Goal: Information Seeking & Learning: Compare options

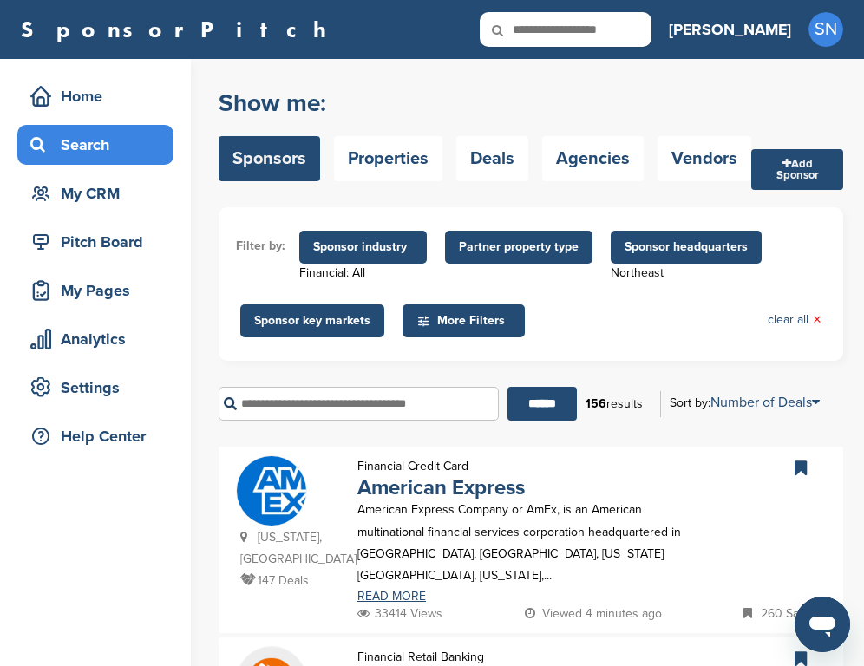
click at [654, 252] on span "Sponsor headquarters" at bounding box center [685, 247] width 123 height 19
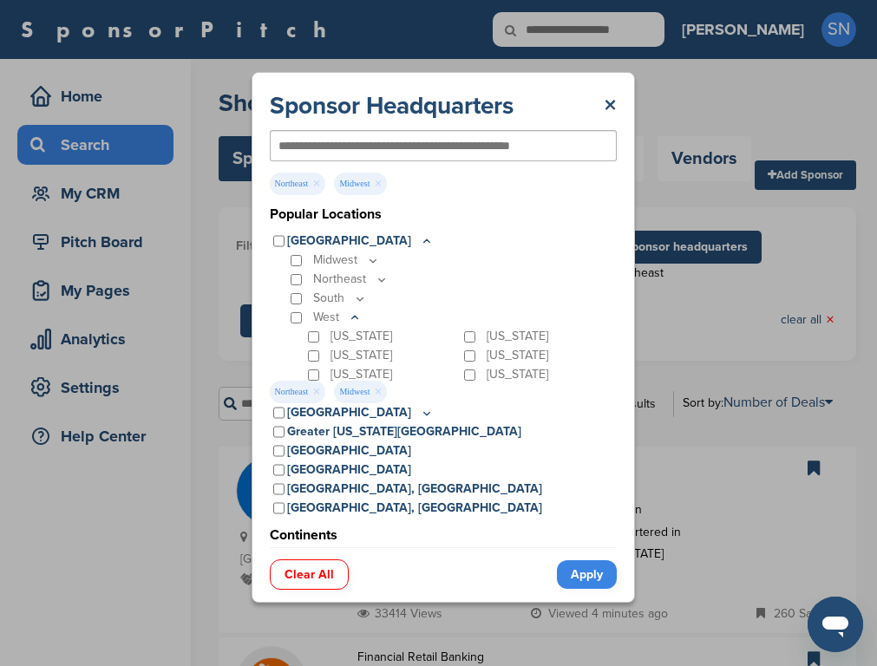
click at [572, 580] on link "Apply" at bounding box center [587, 574] width 60 height 29
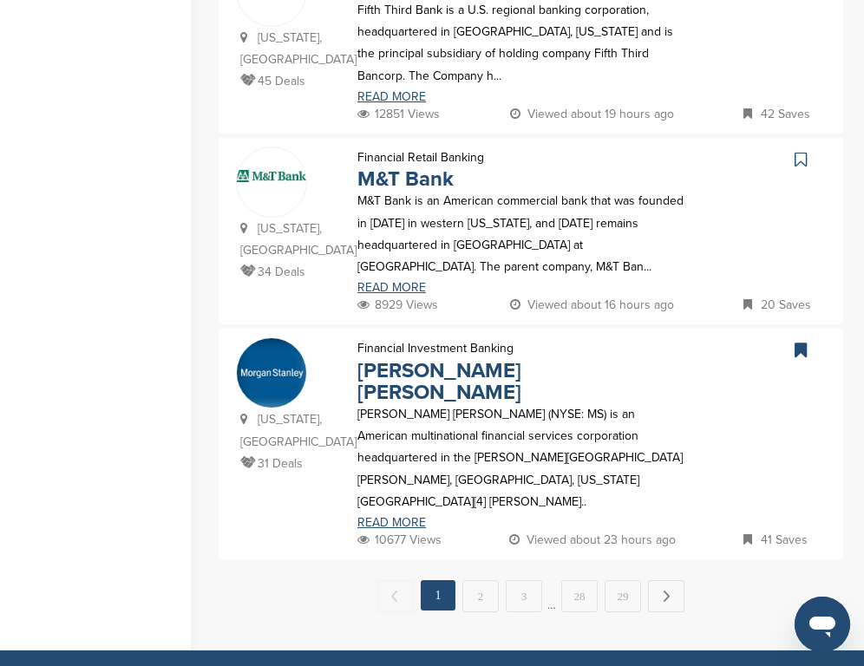
scroll to position [1862, 0]
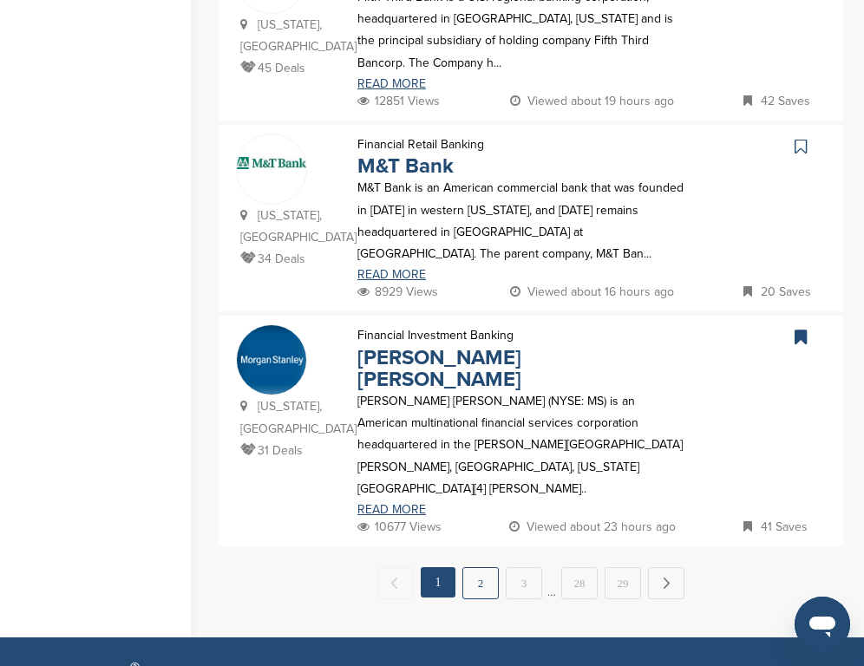
click at [473, 567] on link "2" at bounding box center [480, 583] width 36 height 32
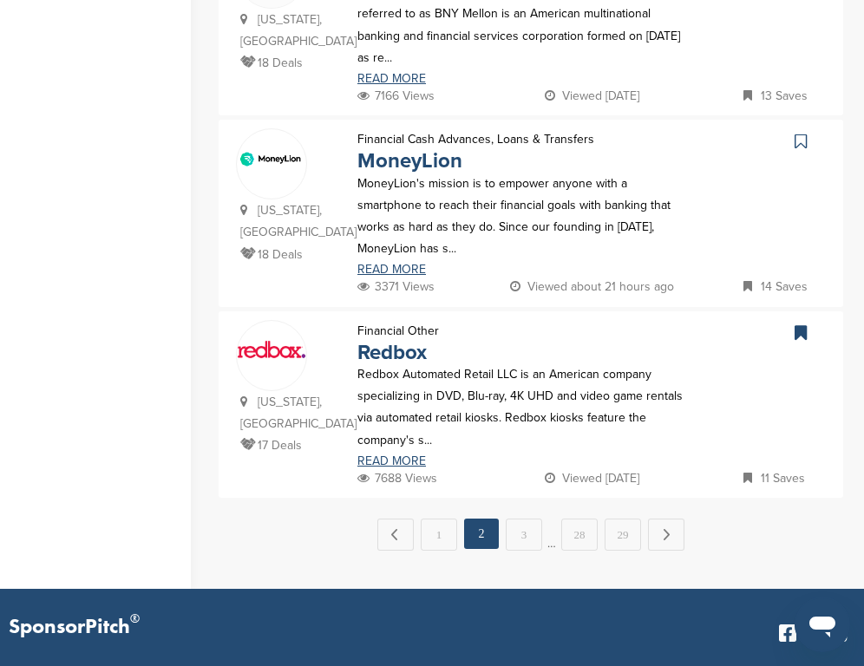
scroll to position [1894, 0]
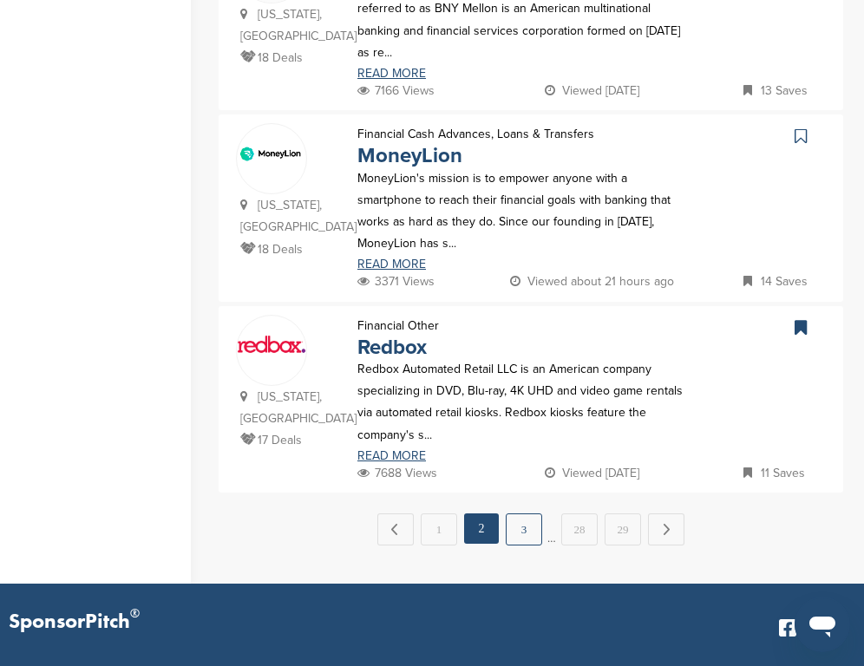
click at [523, 513] on link "3" at bounding box center [524, 529] width 36 height 32
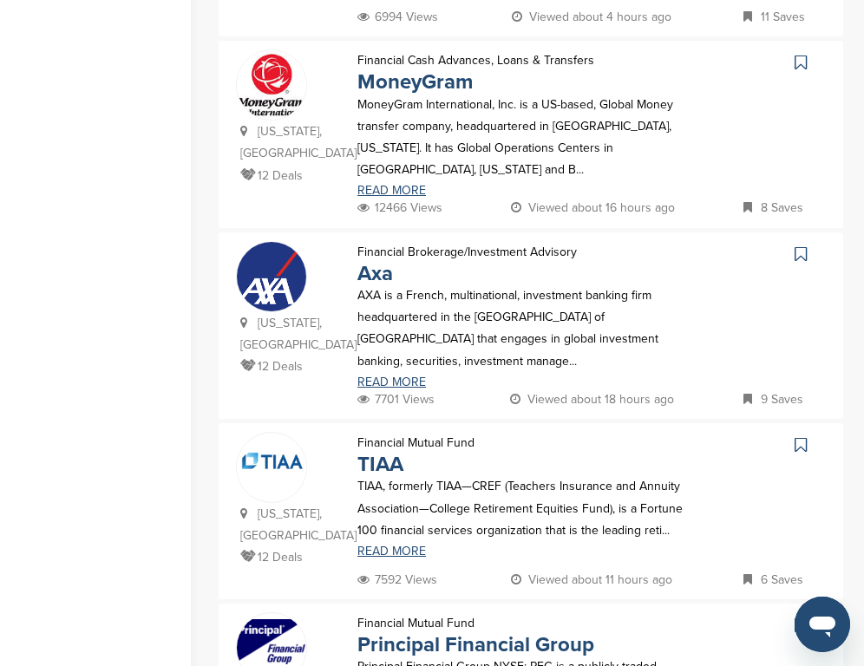
scroll to position [1363, 0]
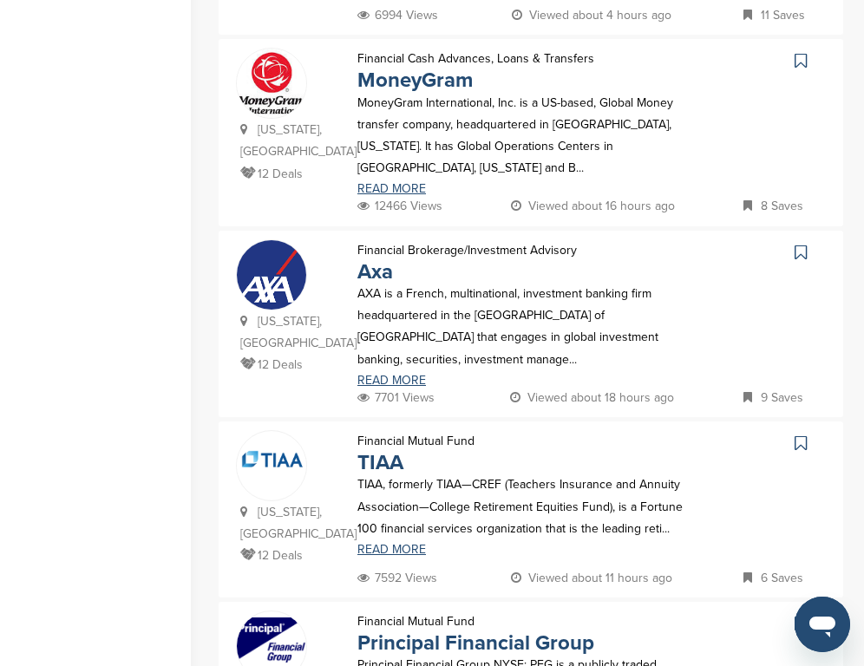
click at [805, 244] on icon at bounding box center [800, 252] width 12 height 17
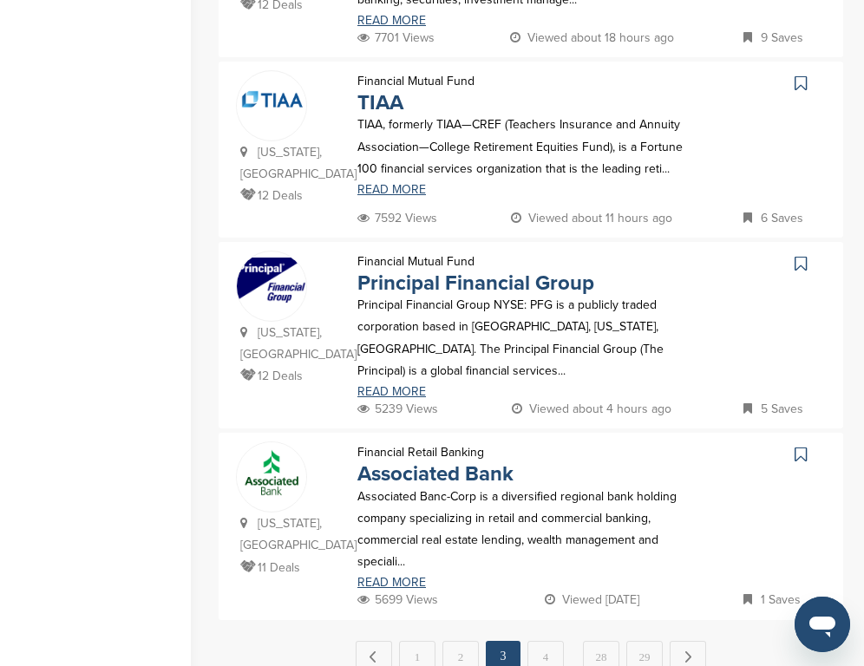
scroll to position [1726, 0]
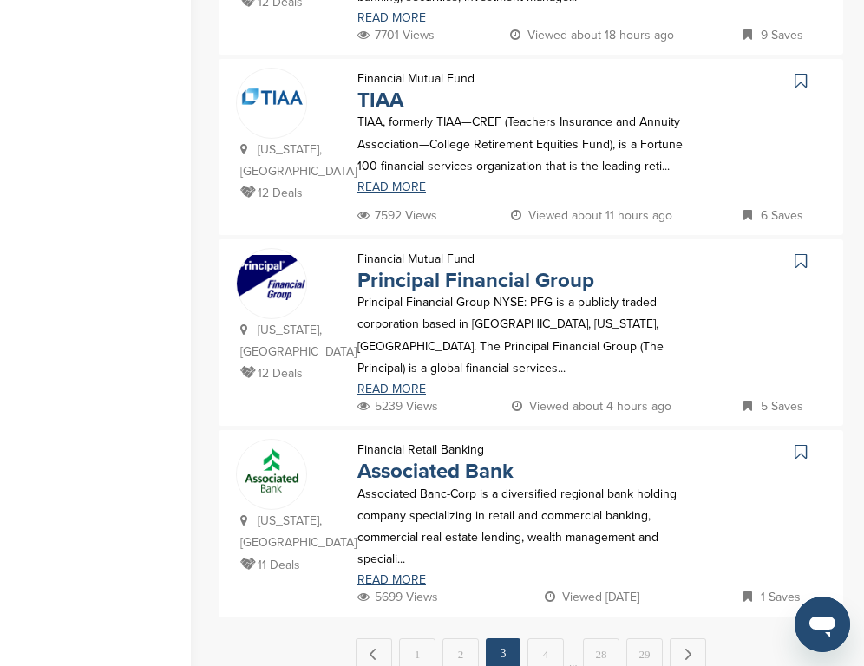
click at [799, 443] on icon at bounding box center [800, 451] width 12 height 17
click at [548, 638] on link "4" at bounding box center [545, 654] width 36 height 32
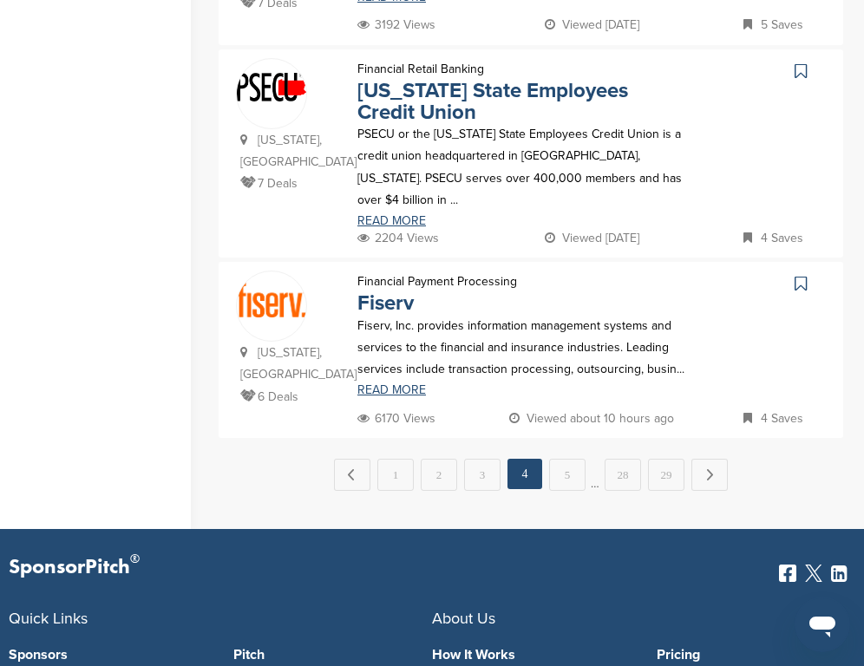
scroll to position [1925, 0]
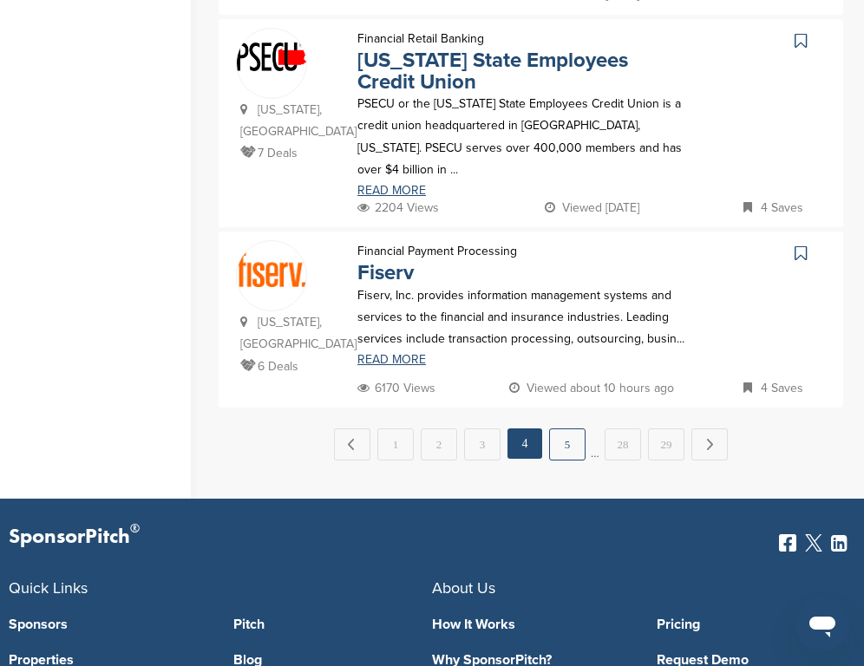
click at [576, 429] on link "5" at bounding box center [567, 444] width 36 height 32
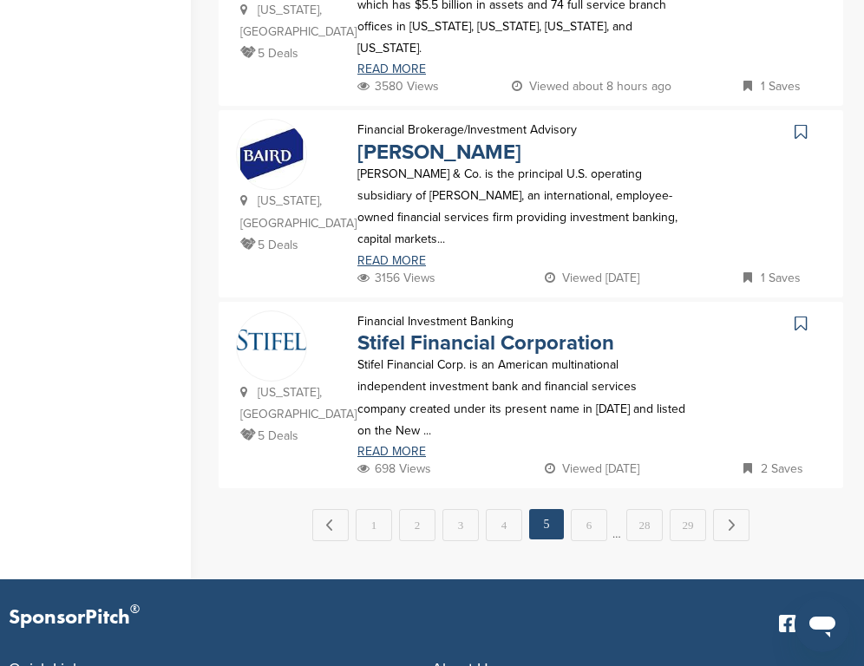
scroll to position [1815, 0]
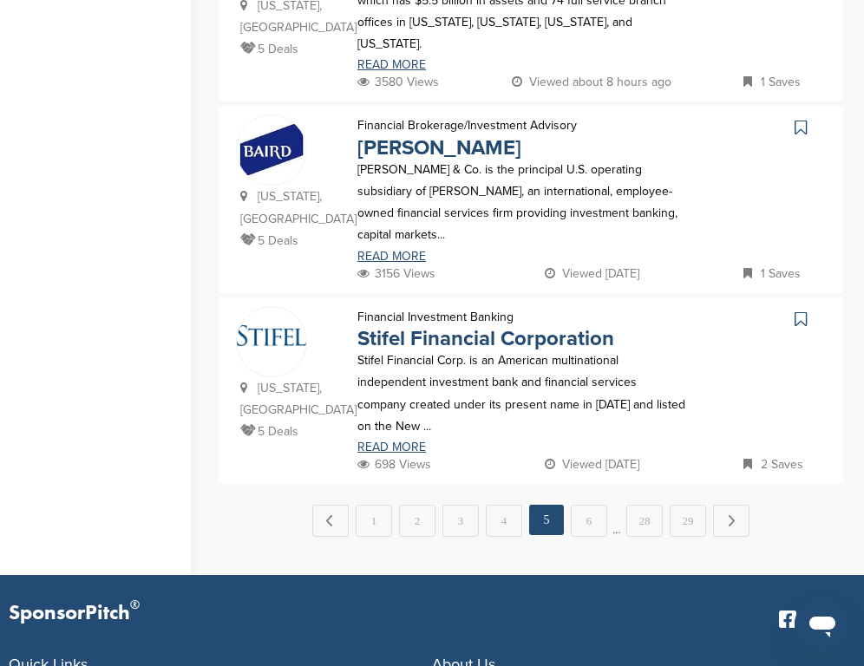
click at [803, 311] on icon at bounding box center [800, 319] width 12 height 17
click at [596, 505] on link "6" at bounding box center [589, 521] width 36 height 32
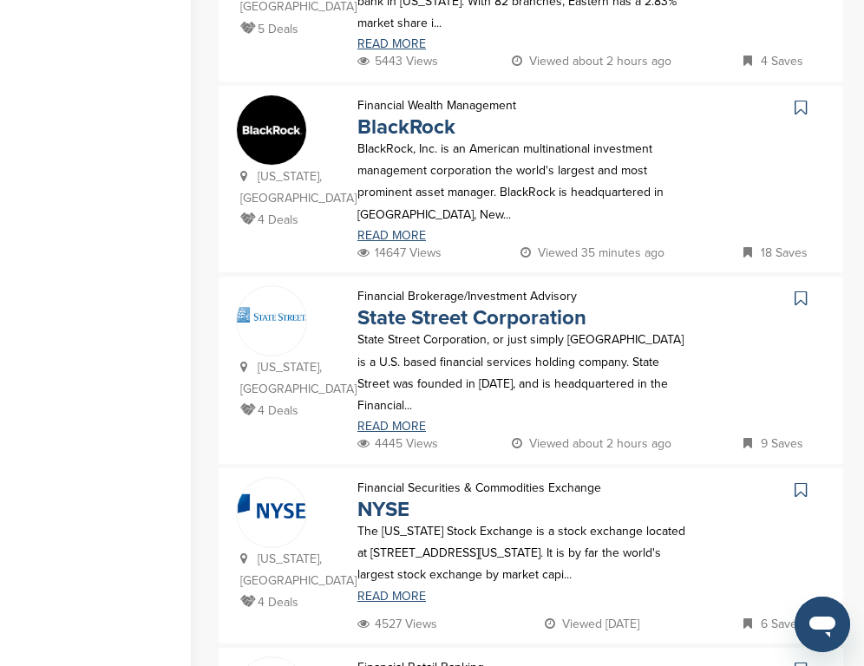
scroll to position [906, 0]
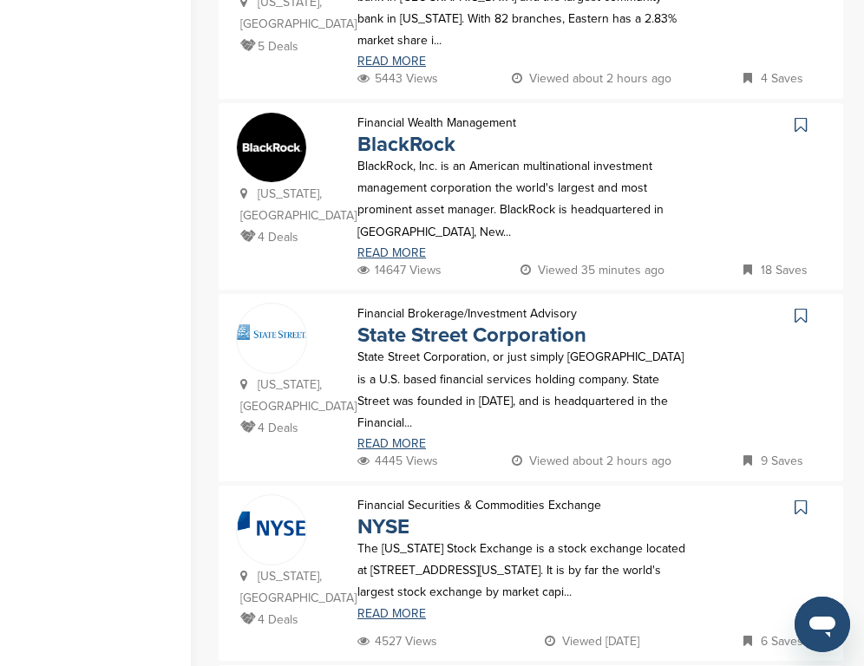
click at [801, 134] on icon at bounding box center [800, 124] width 12 height 17
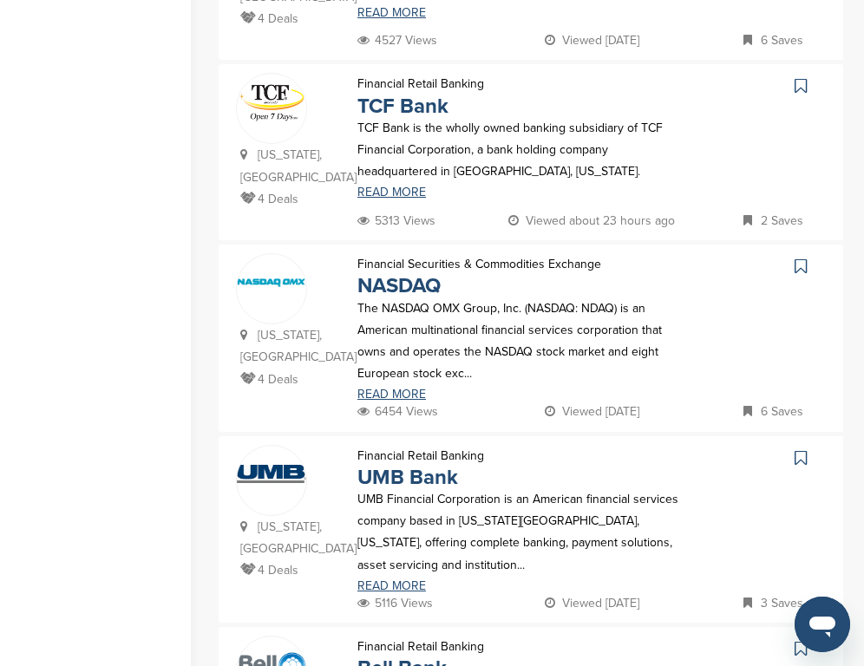
scroll to position [1593, 0]
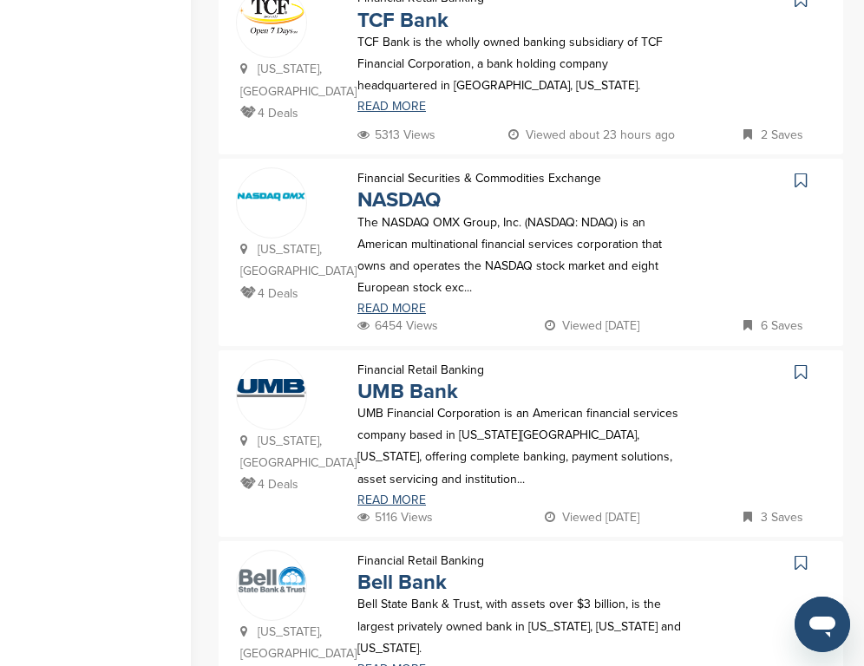
click at [802, 189] on icon at bounding box center [800, 180] width 12 height 17
click at [798, 381] on icon at bounding box center [800, 371] width 12 height 17
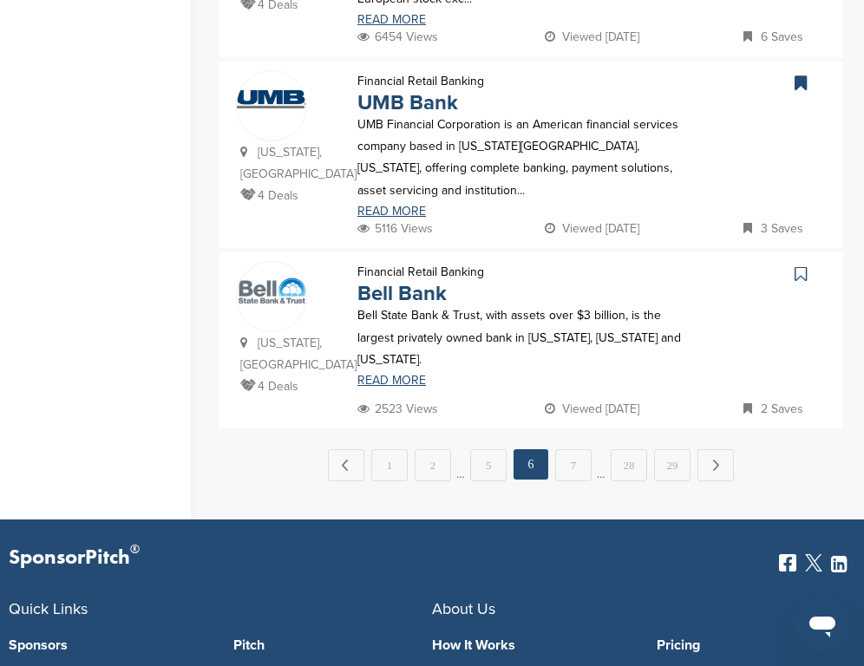
scroll to position [1893, 0]
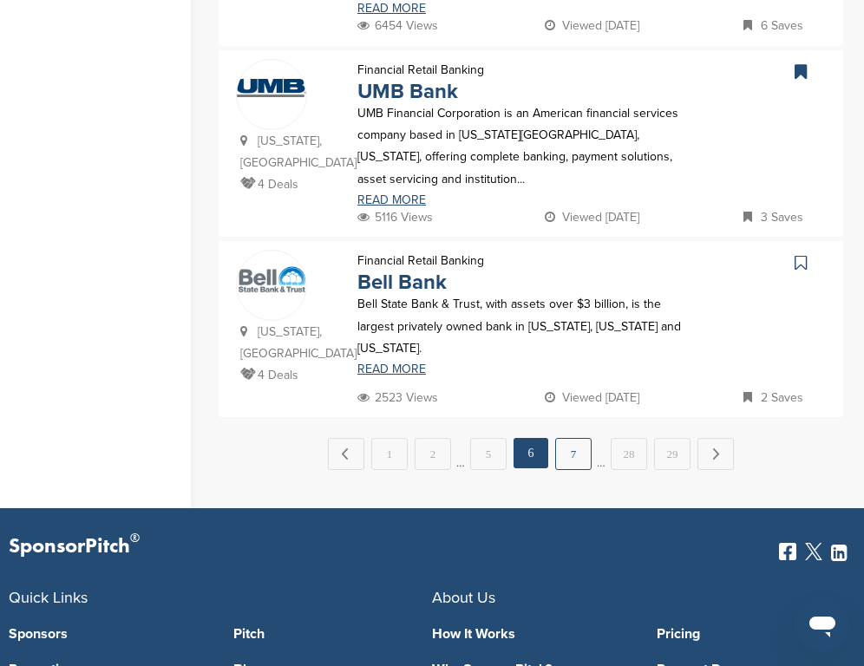
click at [571, 462] on link "7" at bounding box center [573, 454] width 36 height 32
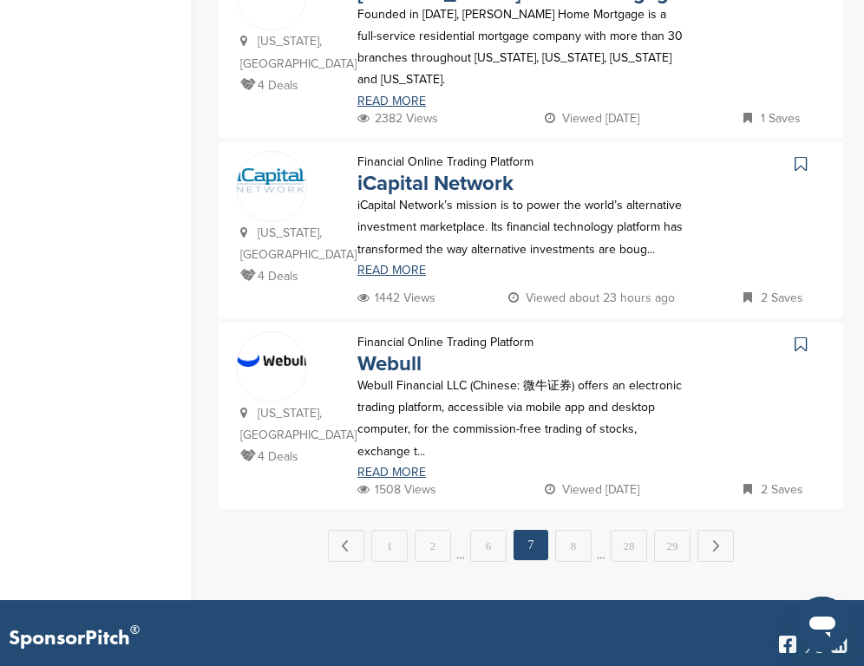
scroll to position [1866, 0]
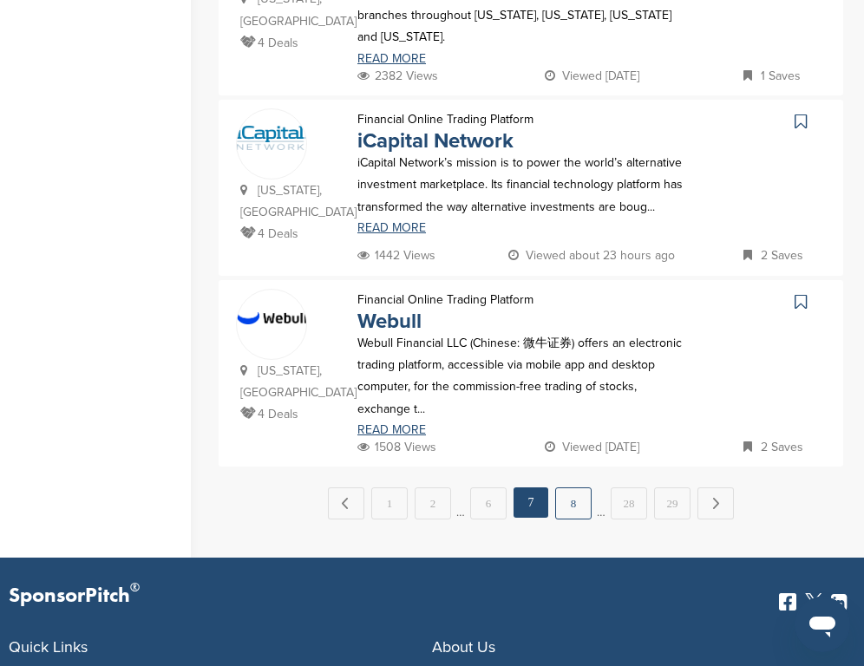
click at [587, 487] on link "8" at bounding box center [573, 503] width 36 height 32
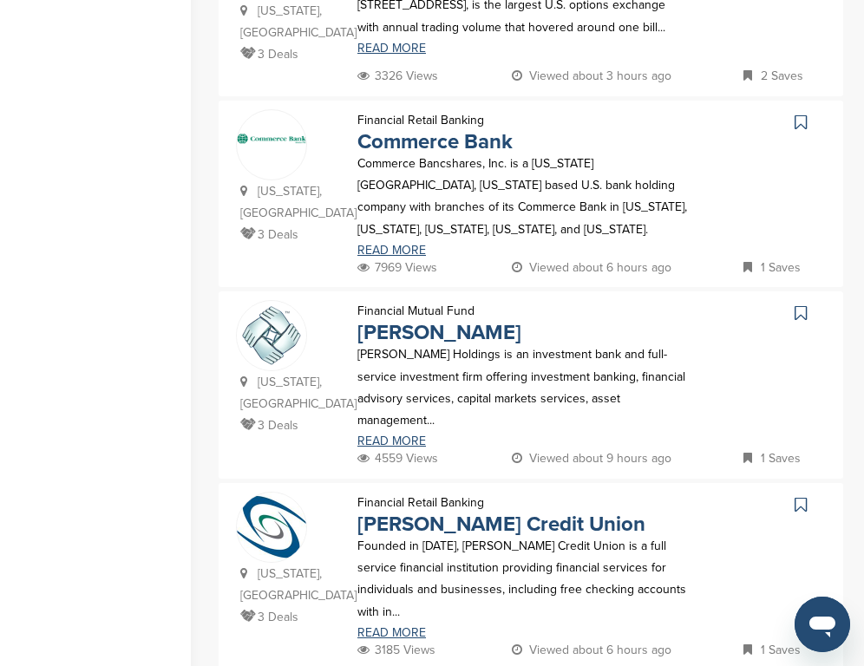
scroll to position [914, 0]
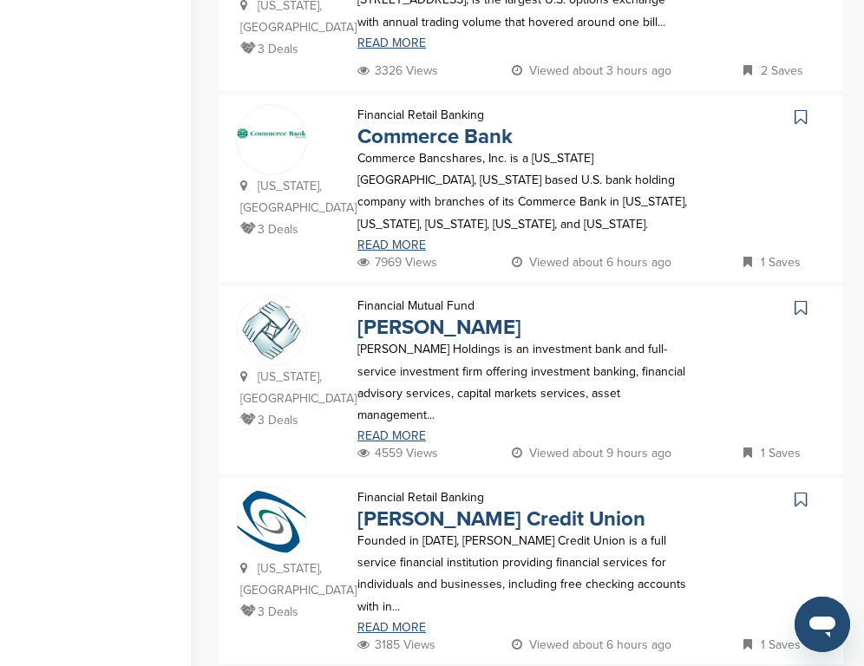
click at [800, 118] on icon at bounding box center [800, 116] width 12 height 17
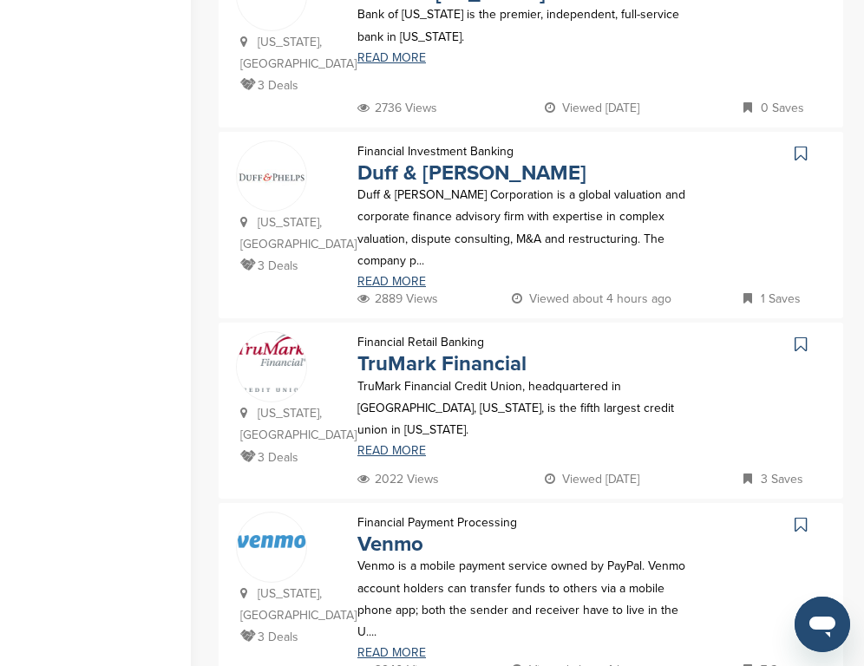
scroll to position [1748, 0]
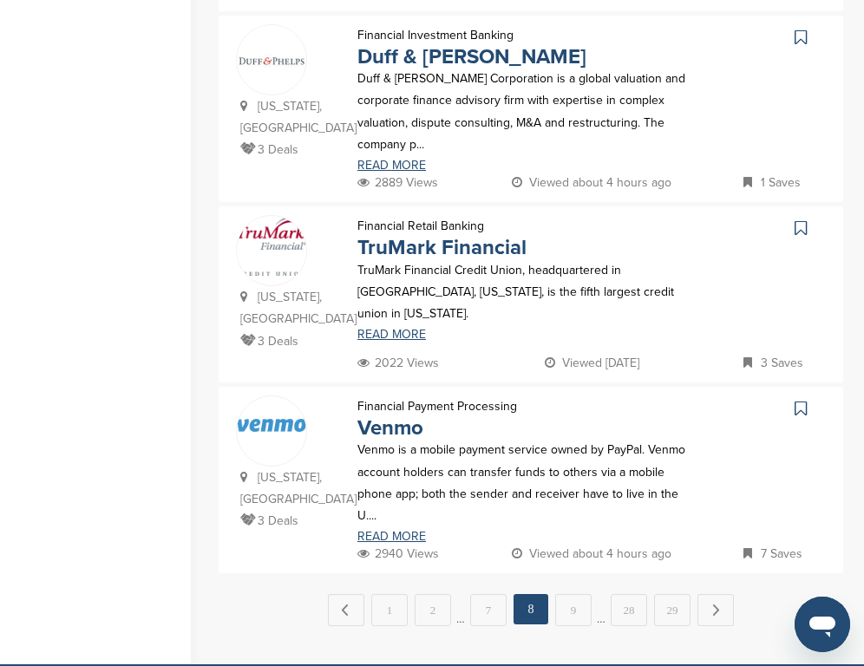
click at [799, 400] on icon at bounding box center [800, 408] width 12 height 17
click at [583, 594] on link "9" at bounding box center [573, 610] width 36 height 32
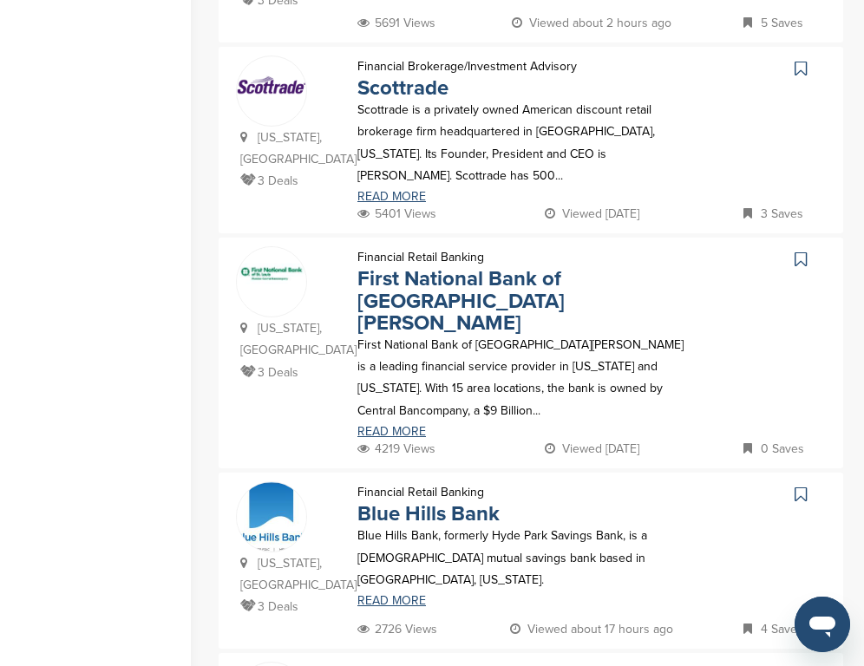
scroll to position [582, 0]
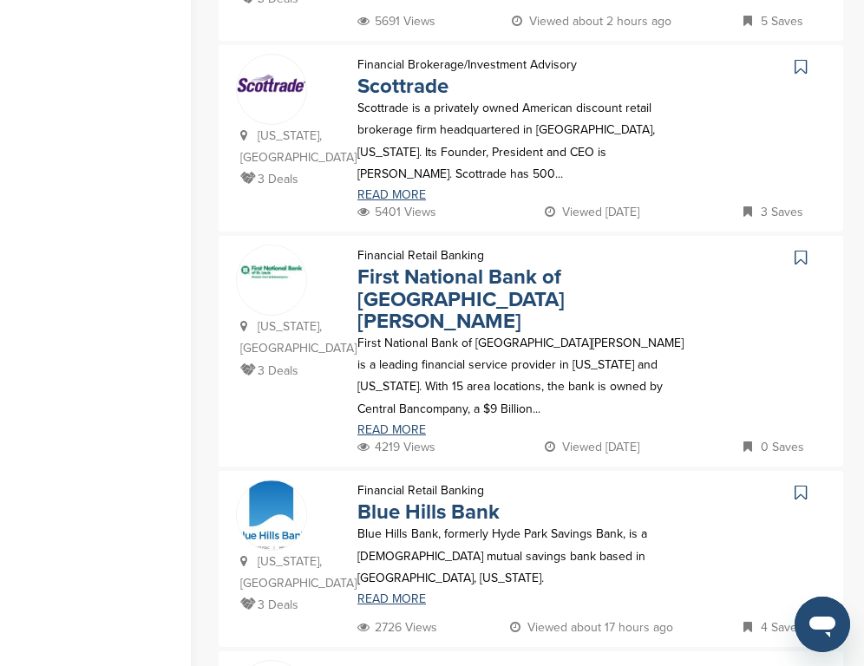
click at [803, 249] on icon at bounding box center [800, 257] width 12 height 17
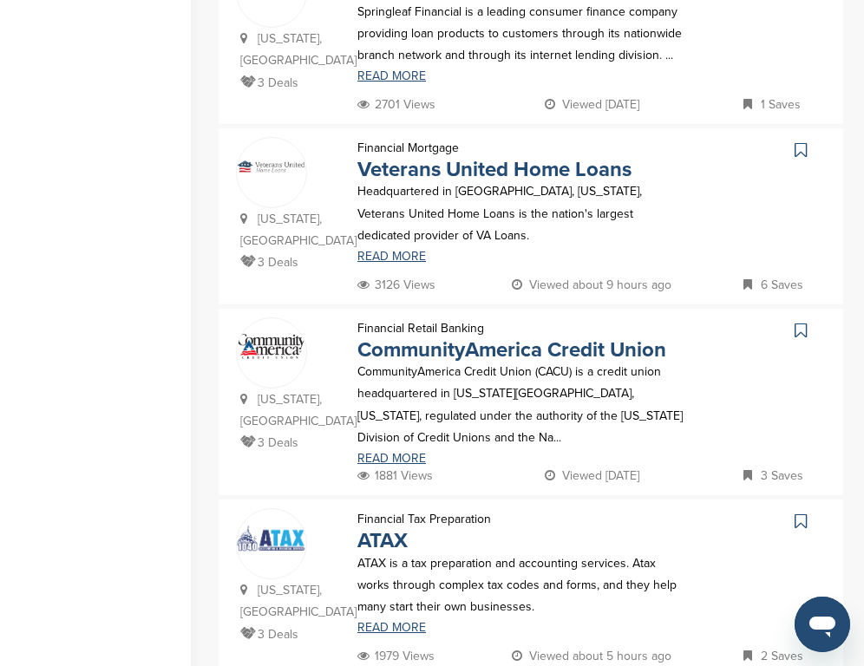
scroll to position [1785, 0]
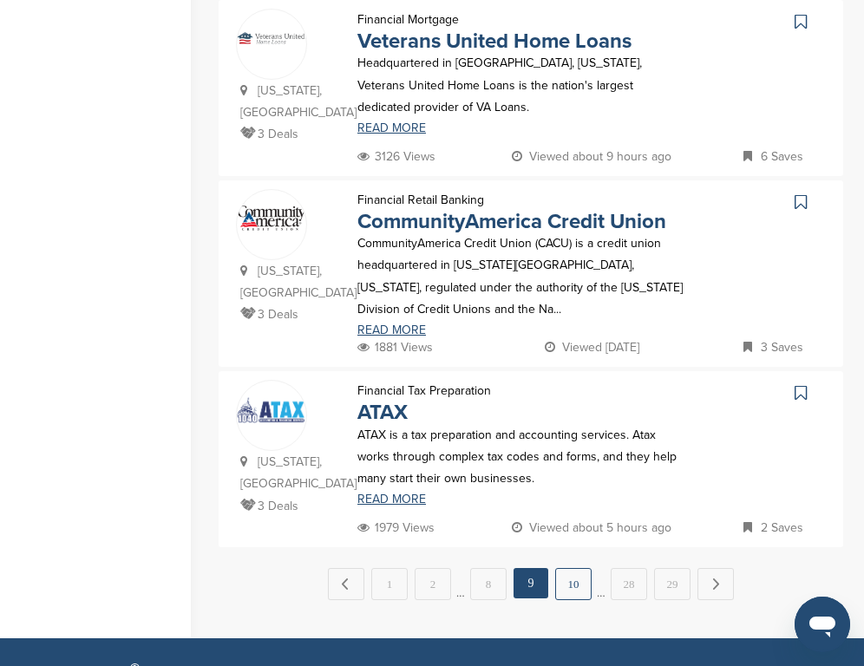
click at [580, 568] on link "10" at bounding box center [573, 584] width 36 height 32
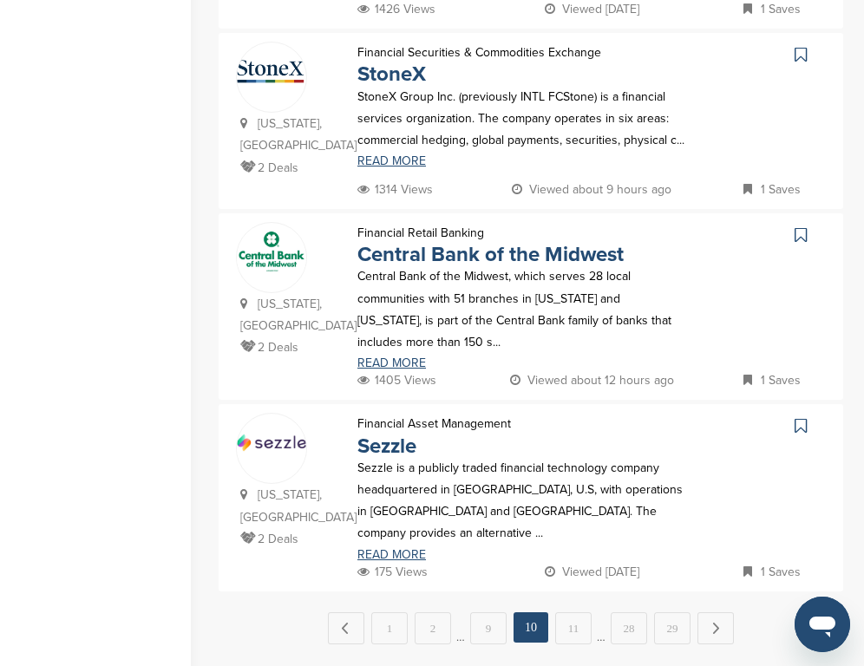
scroll to position [1740, 0]
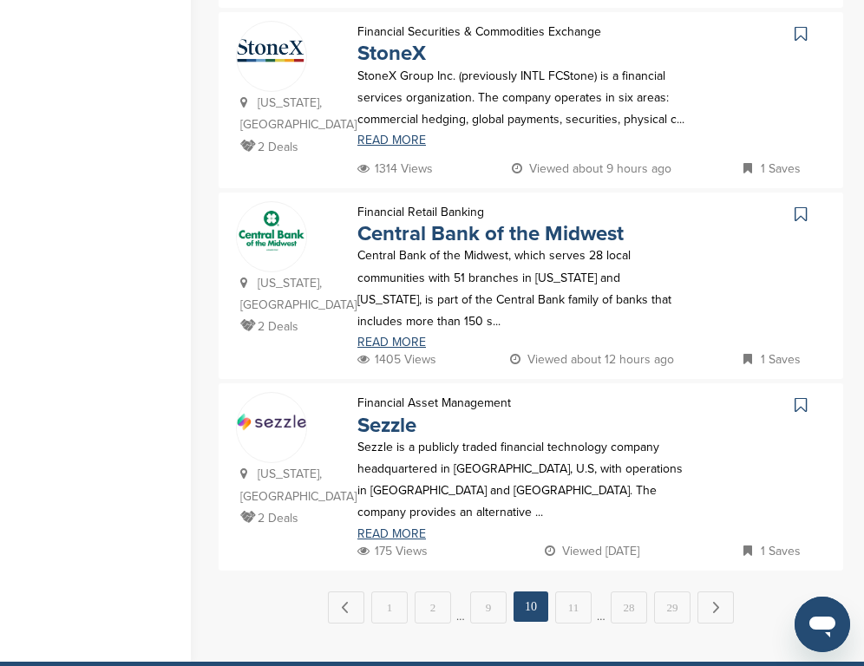
click at [801, 206] on icon at bounding box center [800, 214] width 12 height 17
click at [572, 592] on link "11" at bounding box center [573, 608] width 36 height 32
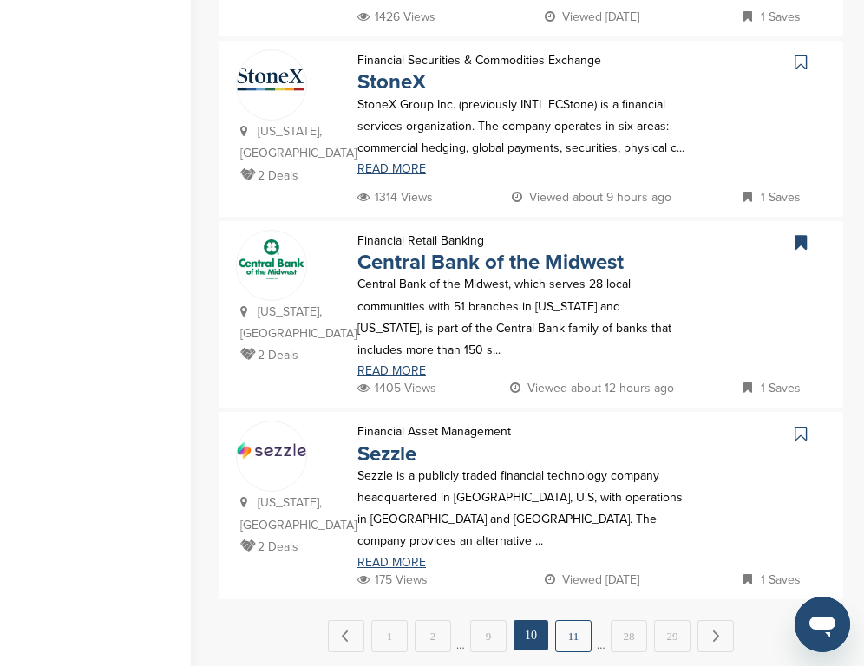
scroll to position [0, 0]
